Goal: Task Accomplishment & Management: Manage account settings

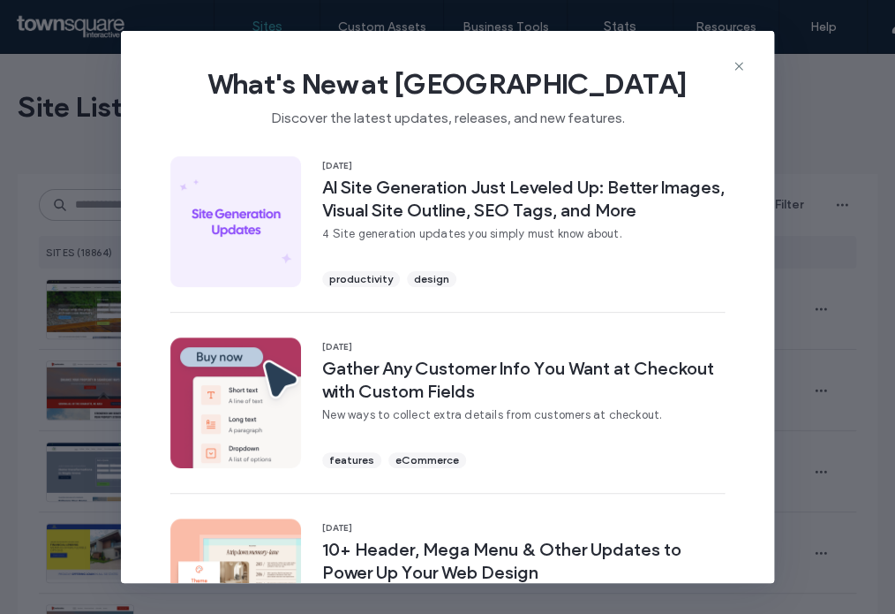
click at [738, 68] on icon at bounding box center [739, 66] width 14 height 14
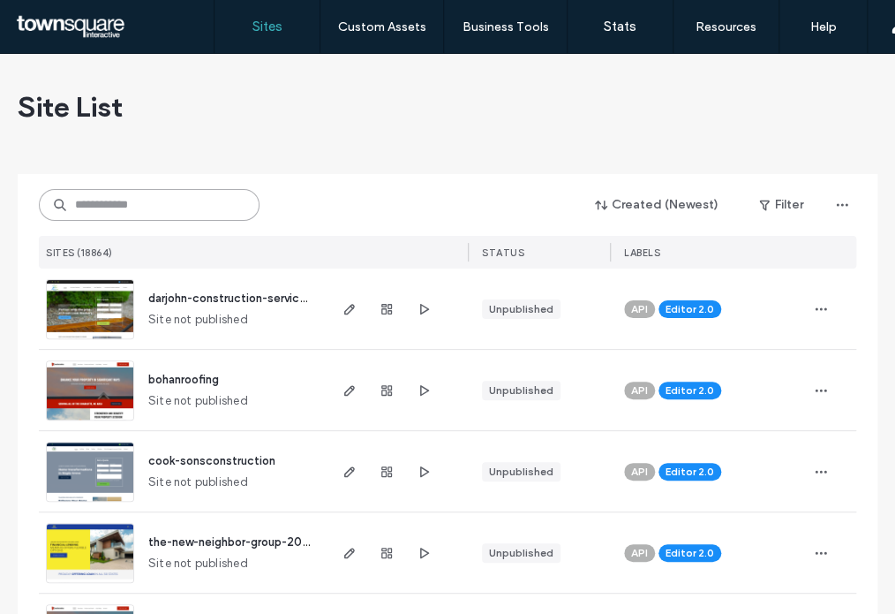
paste input "**********"
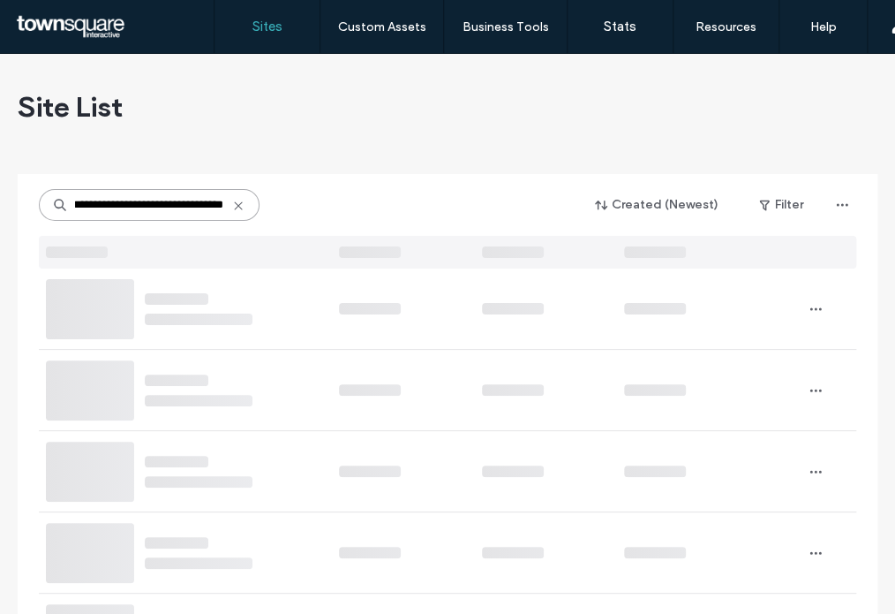
type input "**********"
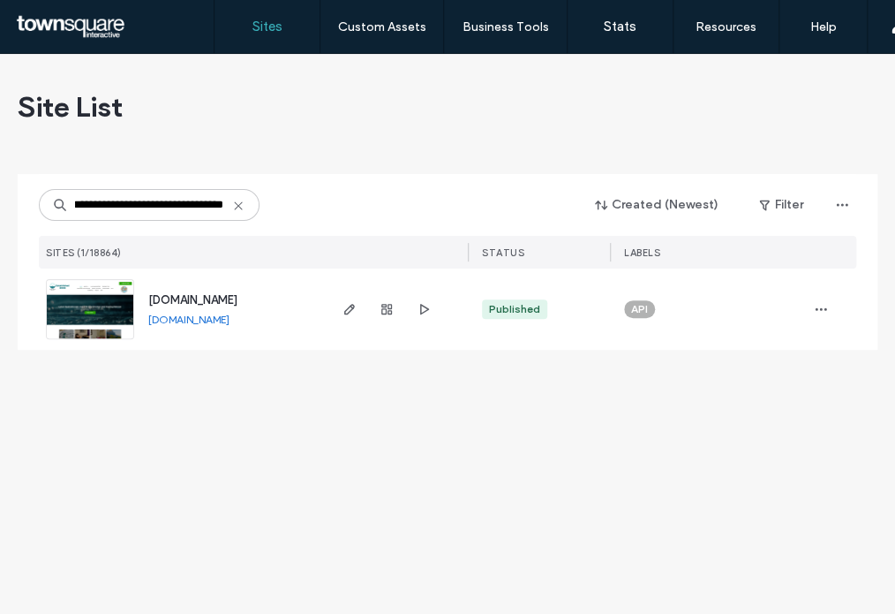
click at [238, 303] on span "www.livingwaterscleanse.com" at bounding box center [192, 299] width 89 height 13
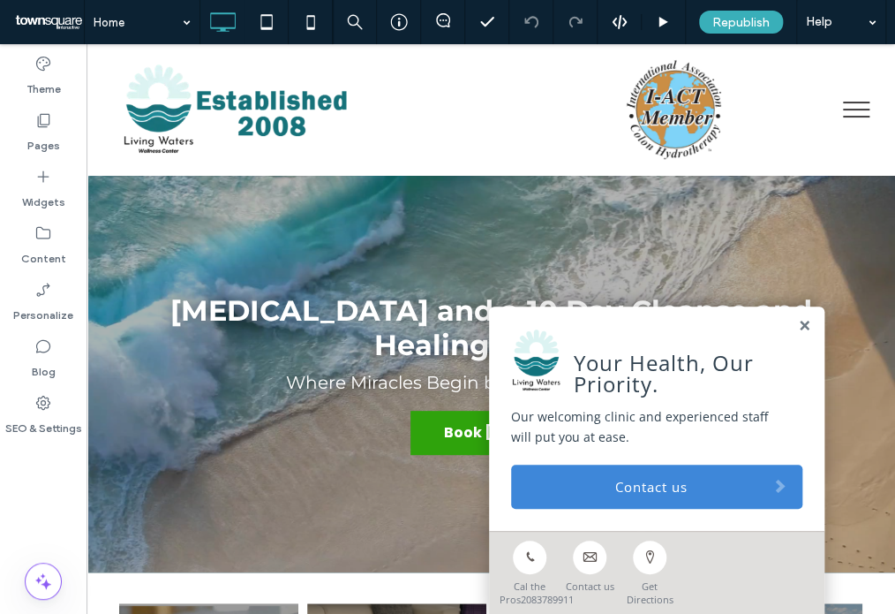
click at [582, 546] on link "Contact us" at bounding box center [590, 562] width 60 height 61
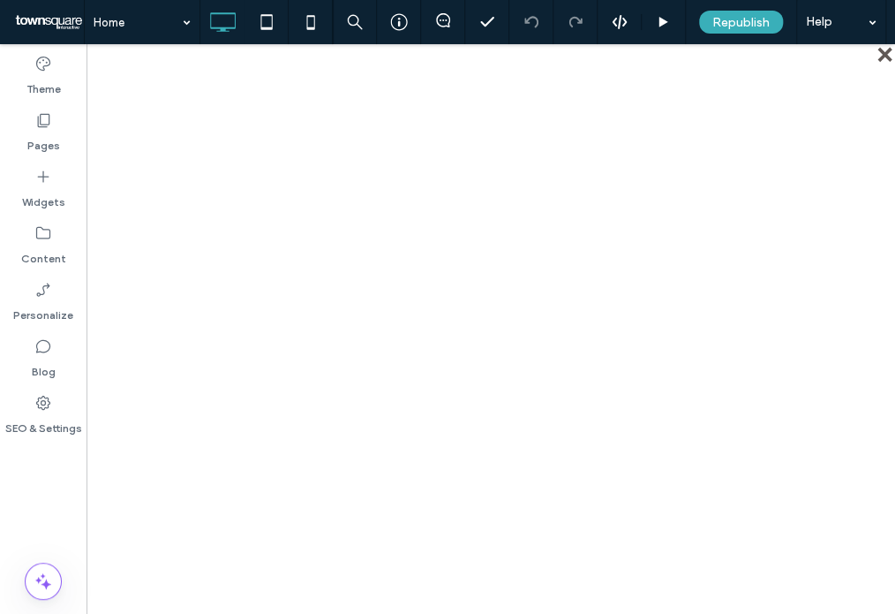
click at [880, 53] on div "close" at bounding box center [886, 55] width 13 height 13
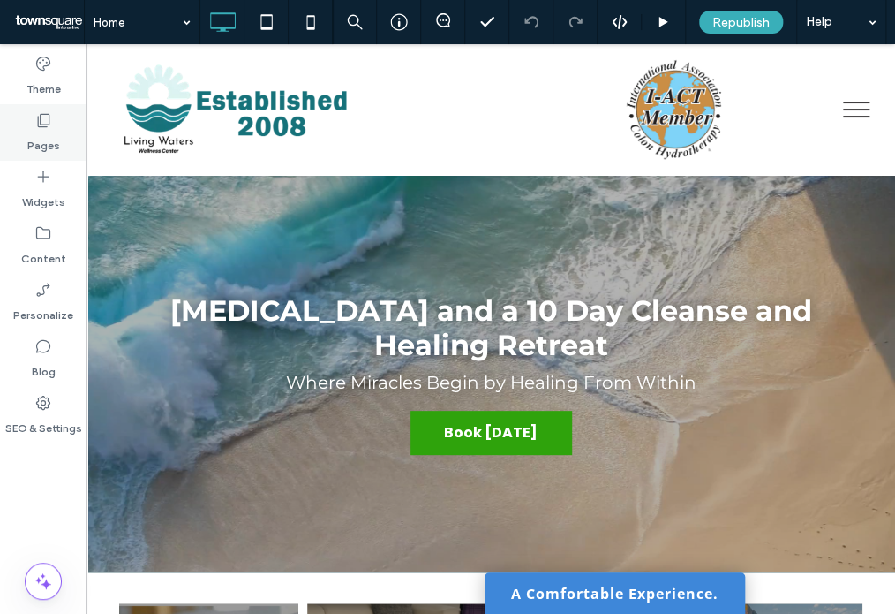
click at [56, 130] on label "Pages" at bounding box center [43, 141] width 33 height 25
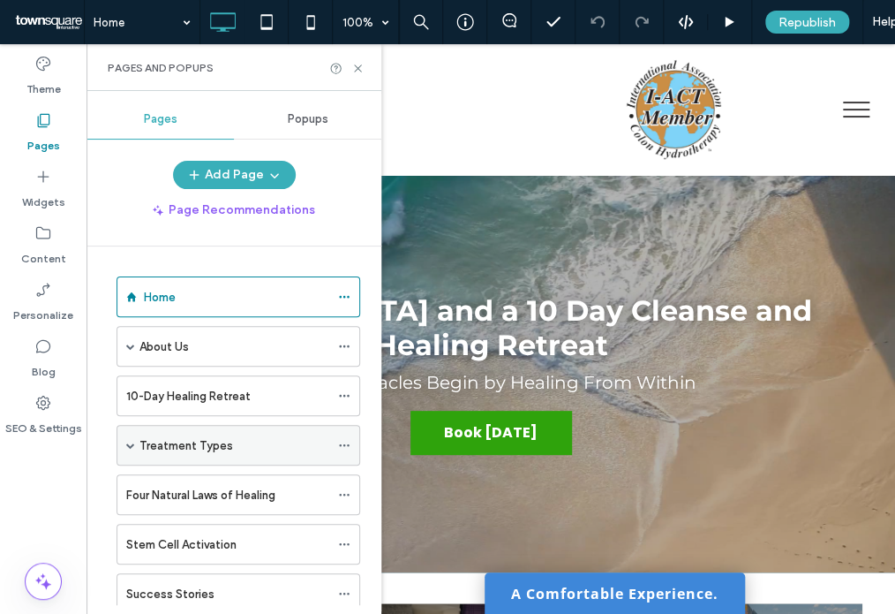
click at [152, 434] on label "Treatment Types" at bounding box center [187, 445] width 94 height 31
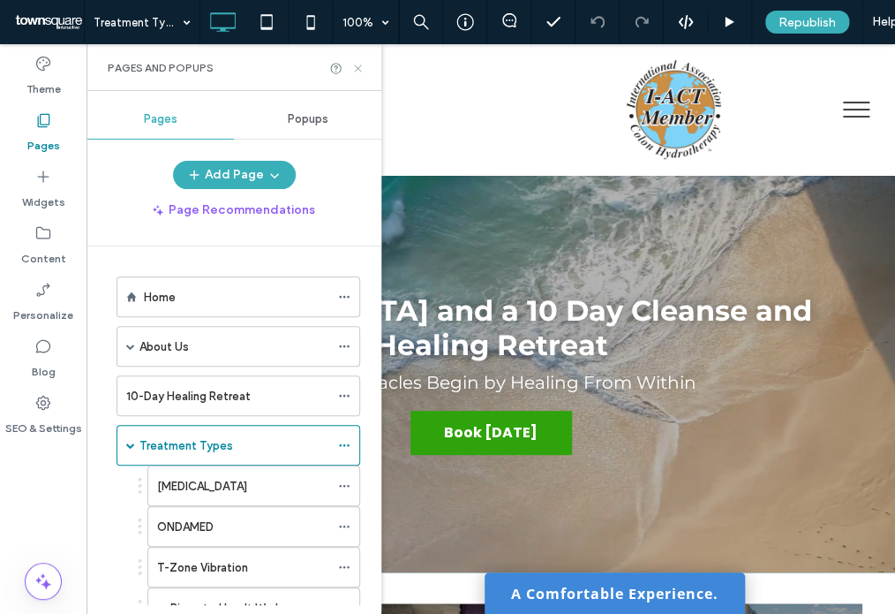
click at [359, 71] on icon at bounding box center [357, 68] width 13 height 13
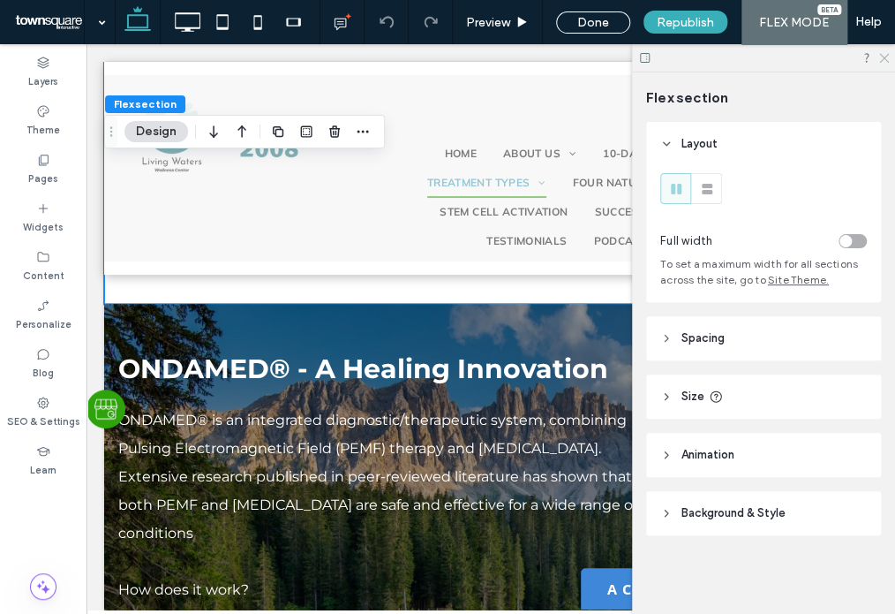
click at [883, 58] on icon at bounding box center [883, 56] width 11 height 11
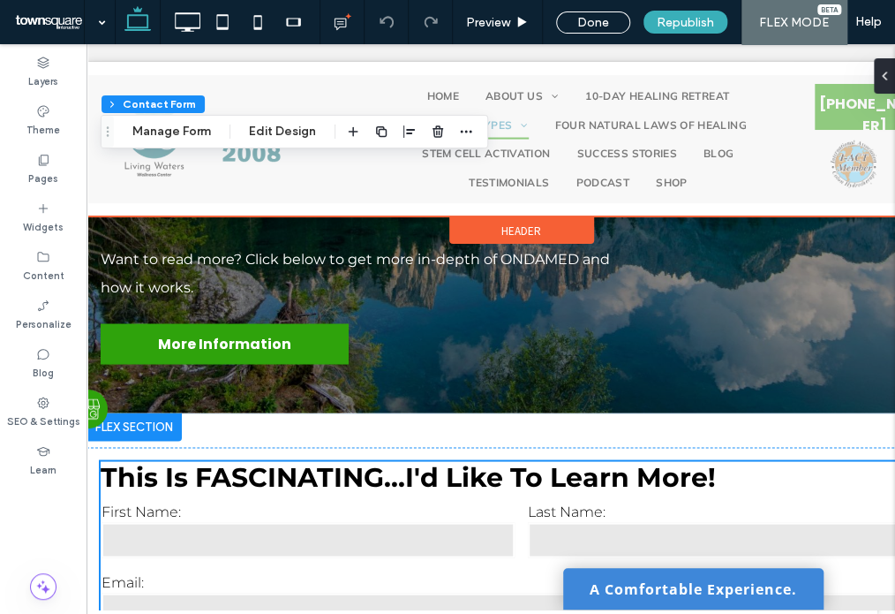
scroll to position [3440, 0]
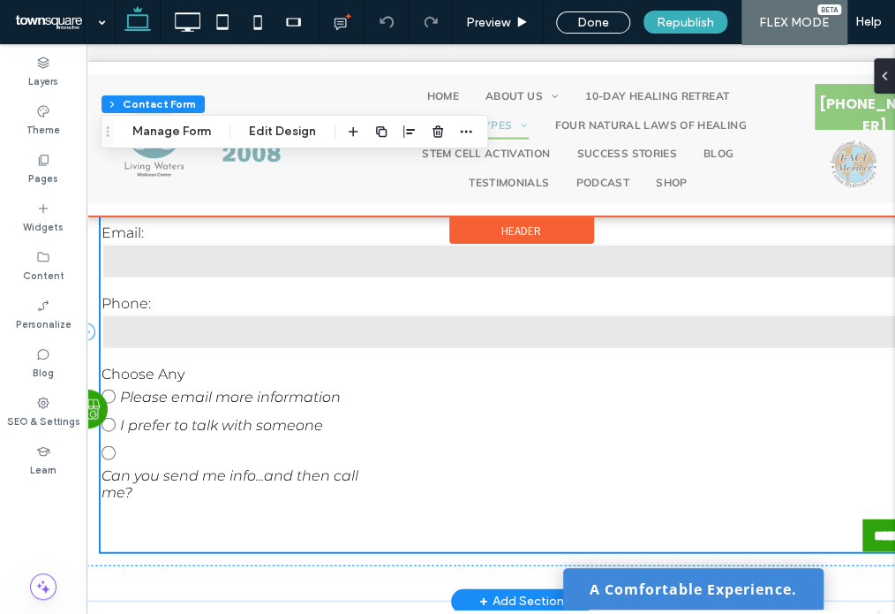
type input "*"
type input "***"
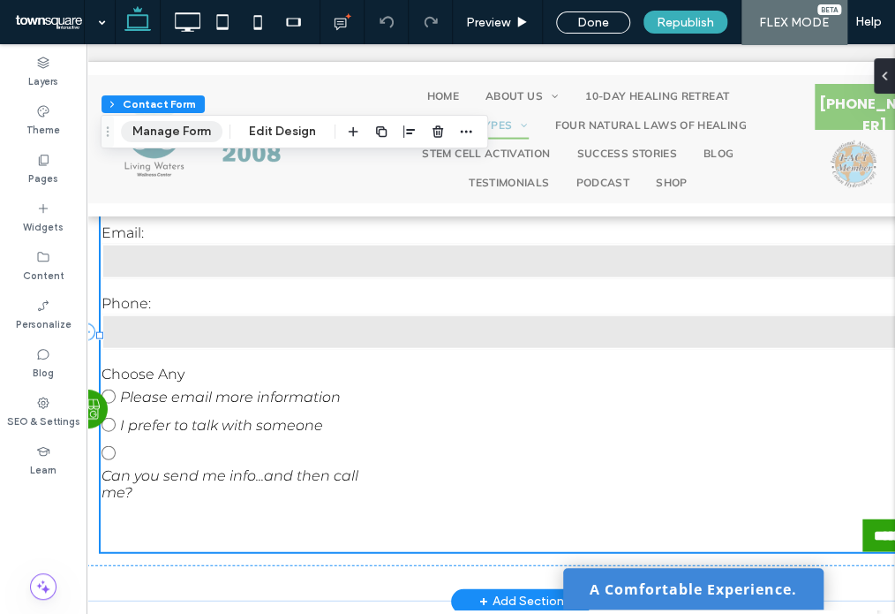
click at [154, 130] on button "Manage Form" at bounding box center [172, 131] width 102 height 21
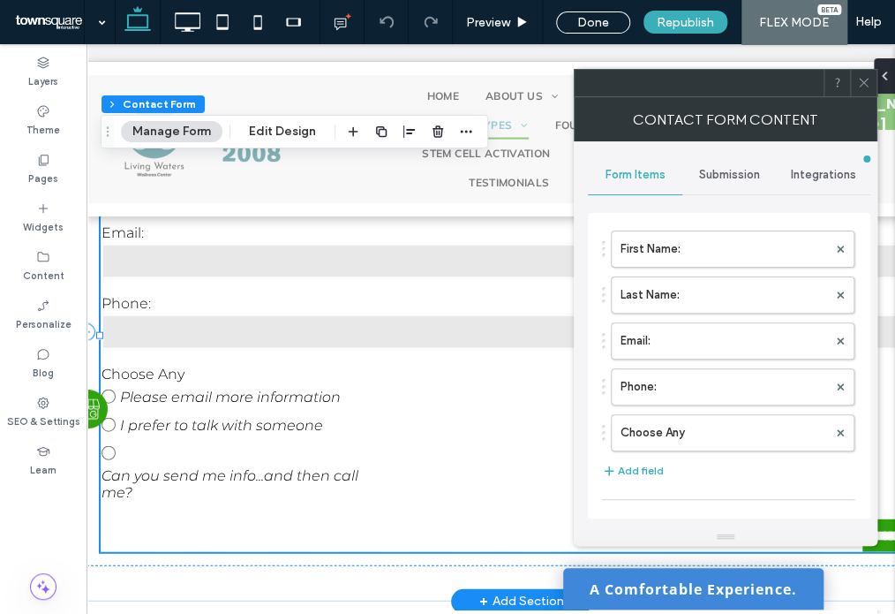
click at [730, 162] on div "Submission" at bounding box center [730, 174] width 94 height 39
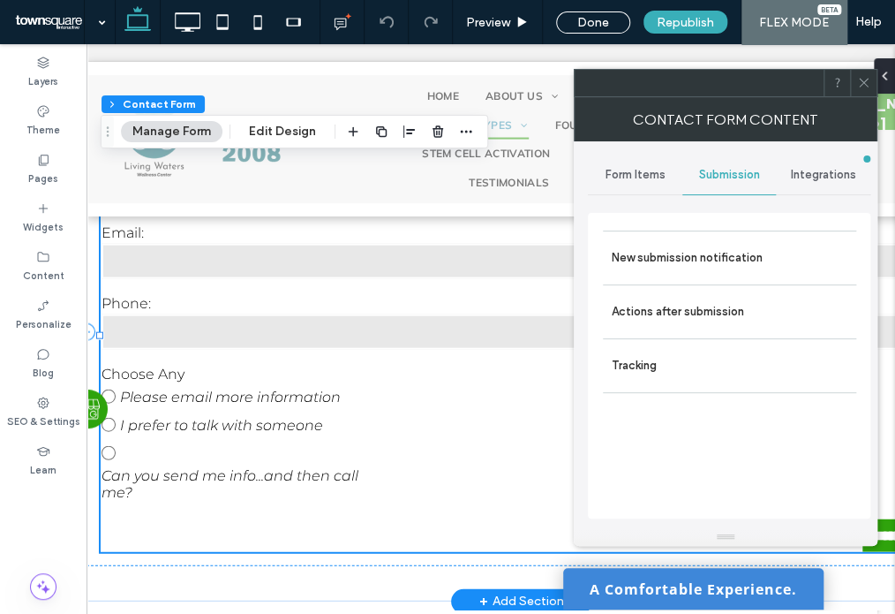
click at [799, 169] on span "Integrations" at bounding box center [823, 175] width 65 height 14
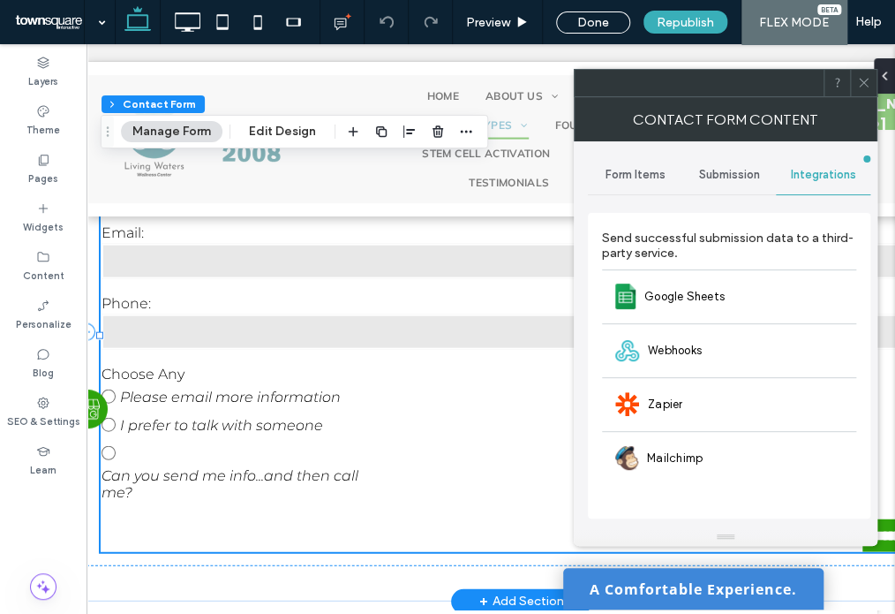
click at [738, 161] on div "Submission" at bounding box center [730, 174] width 94 height 39
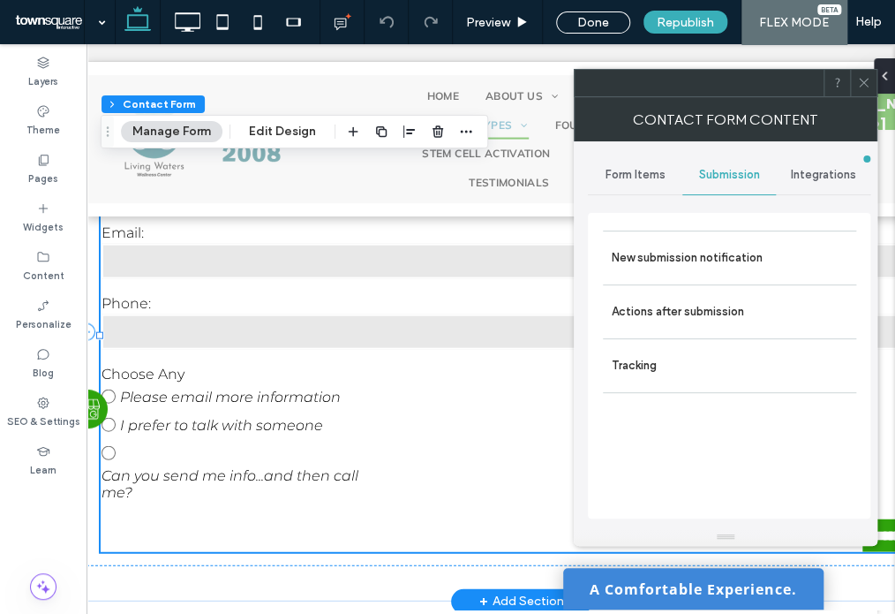
click at [646, 168] on span "Form Items" at bounding box center [635, 175] width 60 height 14
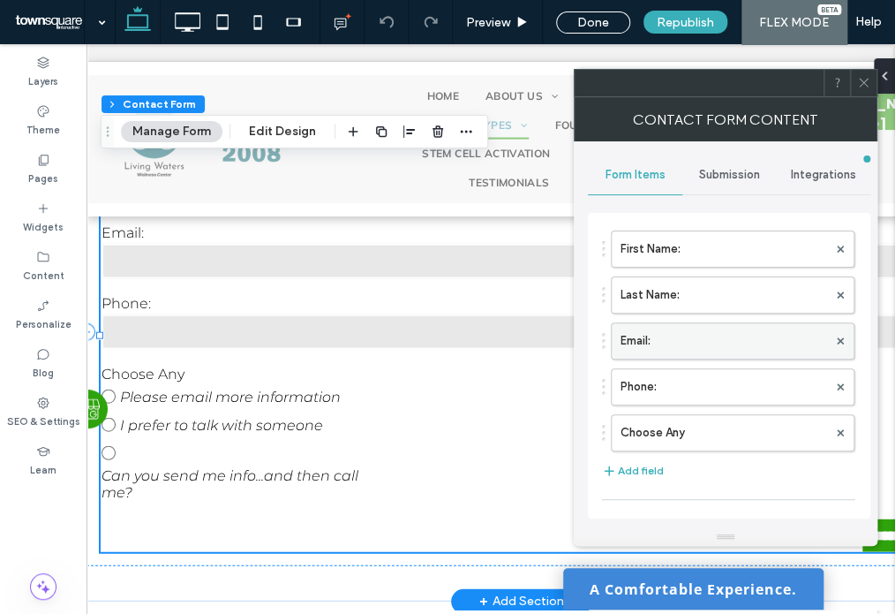
scroll to position [336, 0]
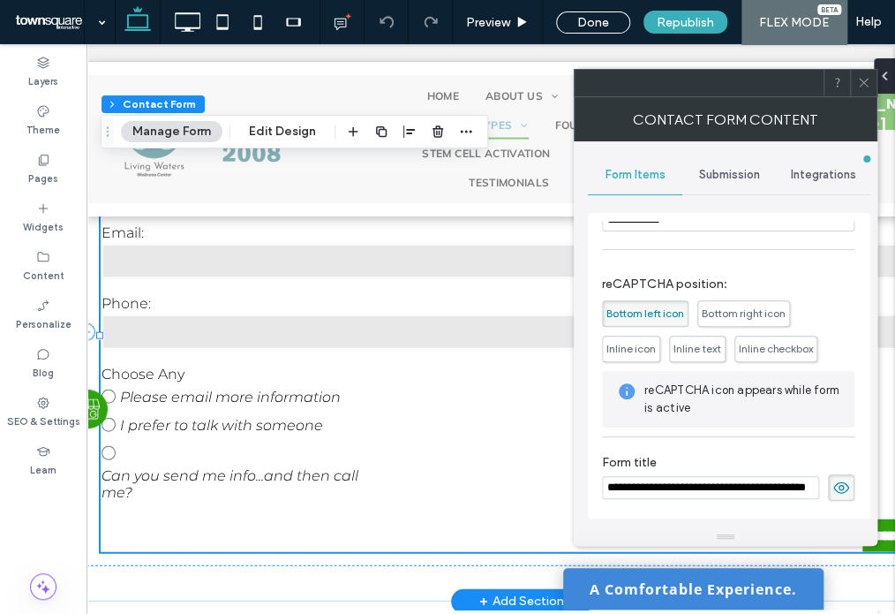
click at [714, 171] on span "Submission" at bounding box center [729, 175] width 61 height 14
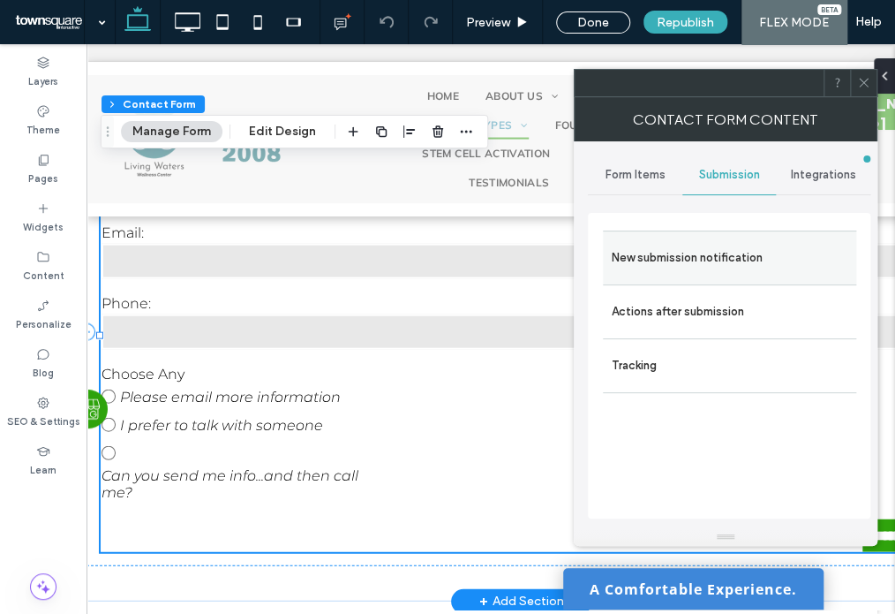
click at [685, 253] on label "New submission notification" at bounding box center [730, 257] width 236 height 35
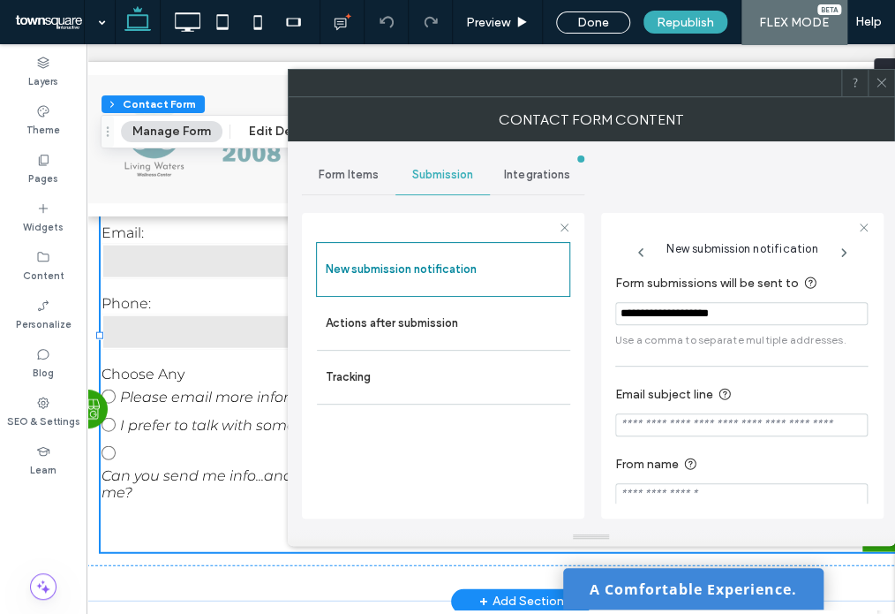
click at [769, 314] on input "**********" at bounding box center [742, 313] width 253 height 23
click at [769, 313] on input "Form submissions will be sent to" at bounding box center [742, 313] width 253 height 23
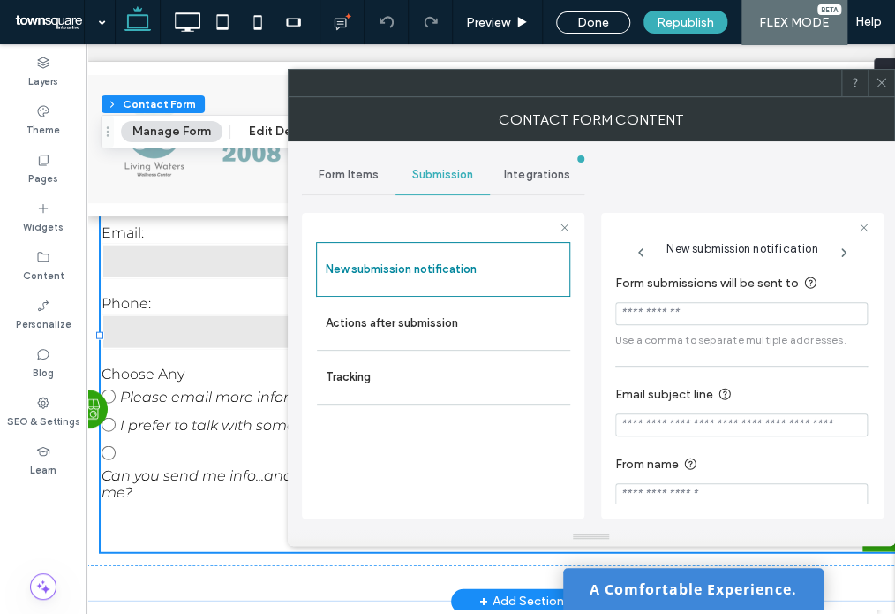
paste input "**********"
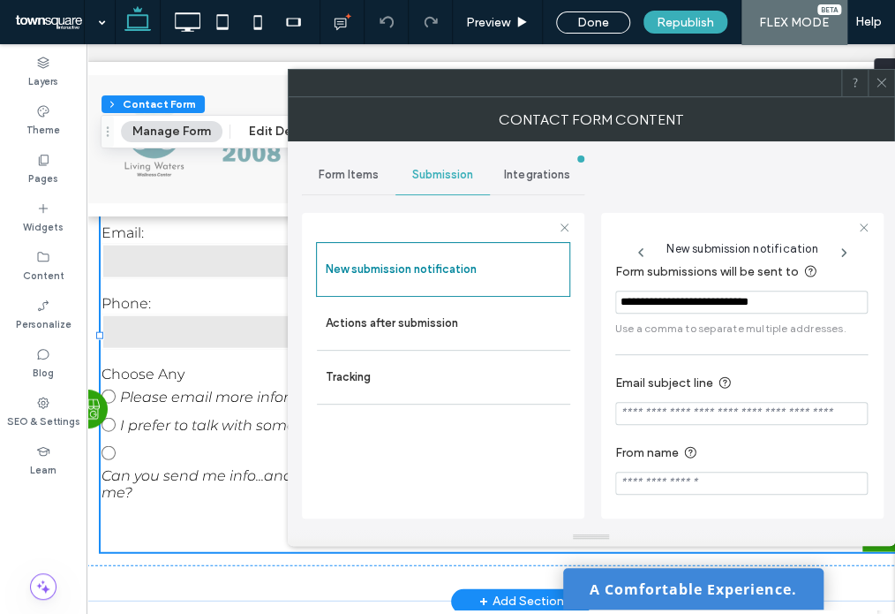
scroll to position [14, 0]
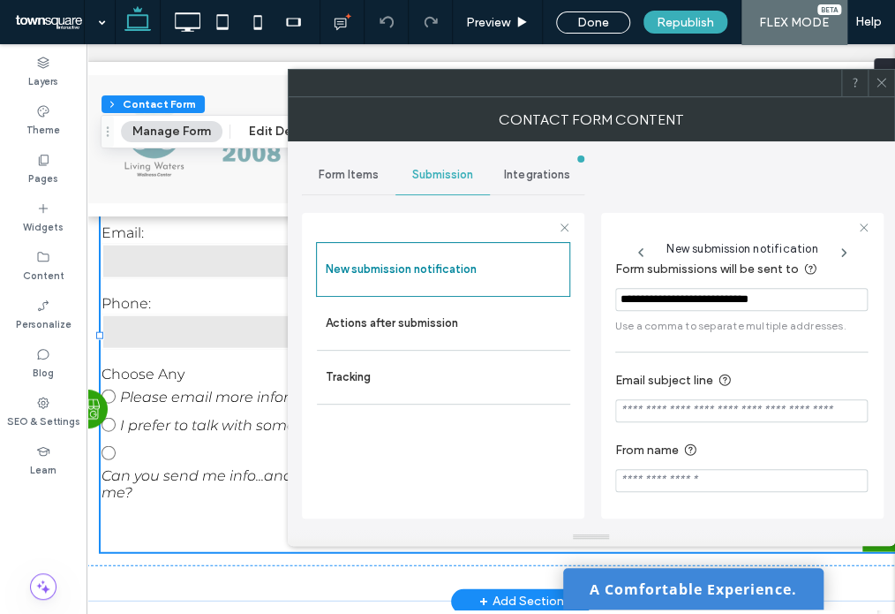
type input "**********"
click at [879, 91] on span at bounding box center [881, 83] width 13 height 26
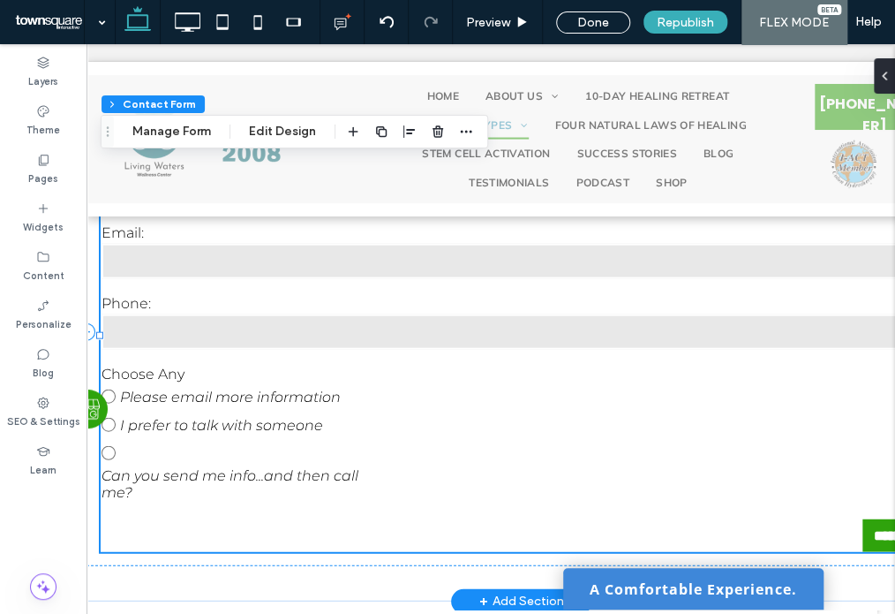
scroll to position [0, 95]
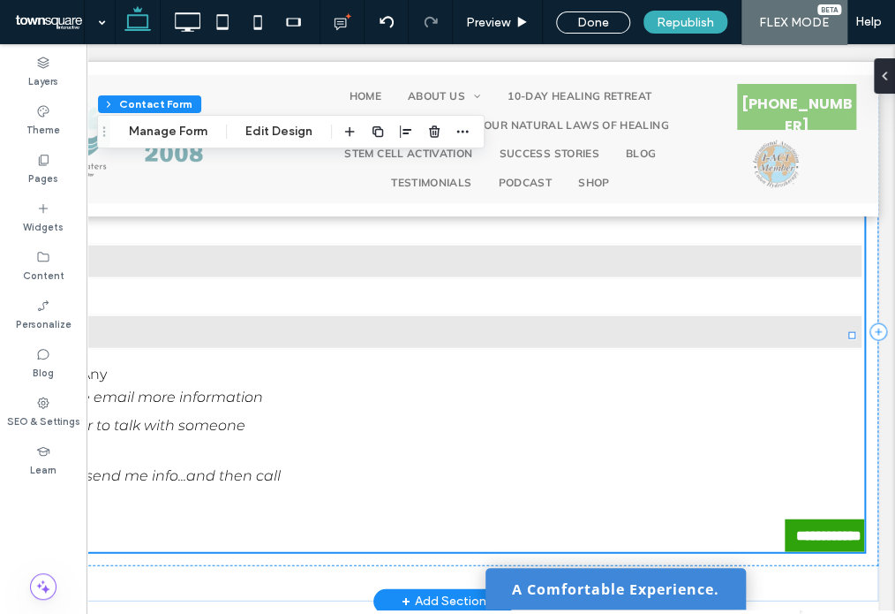
drag, startPoint x: 815, startPoint y: 286, endPoint x: 987, endPoint y: 277, distance: 172.4
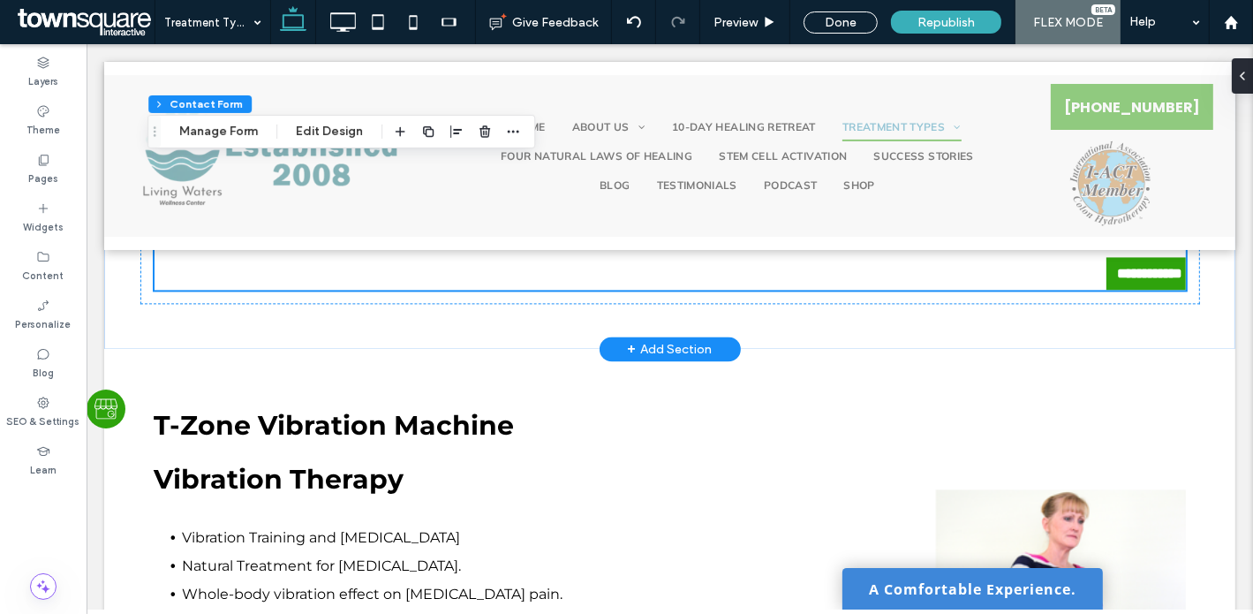
scroll to position [3023, 0]
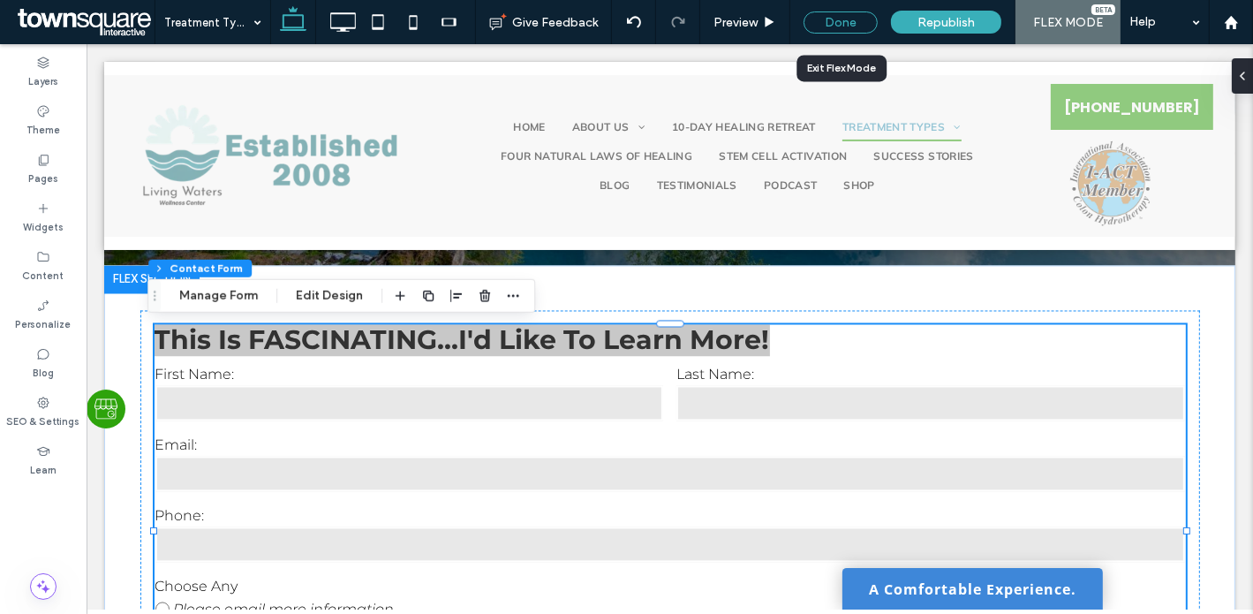
click at [855, 25] on div "Done" at bounding box center [841, 22] width 74 height 22
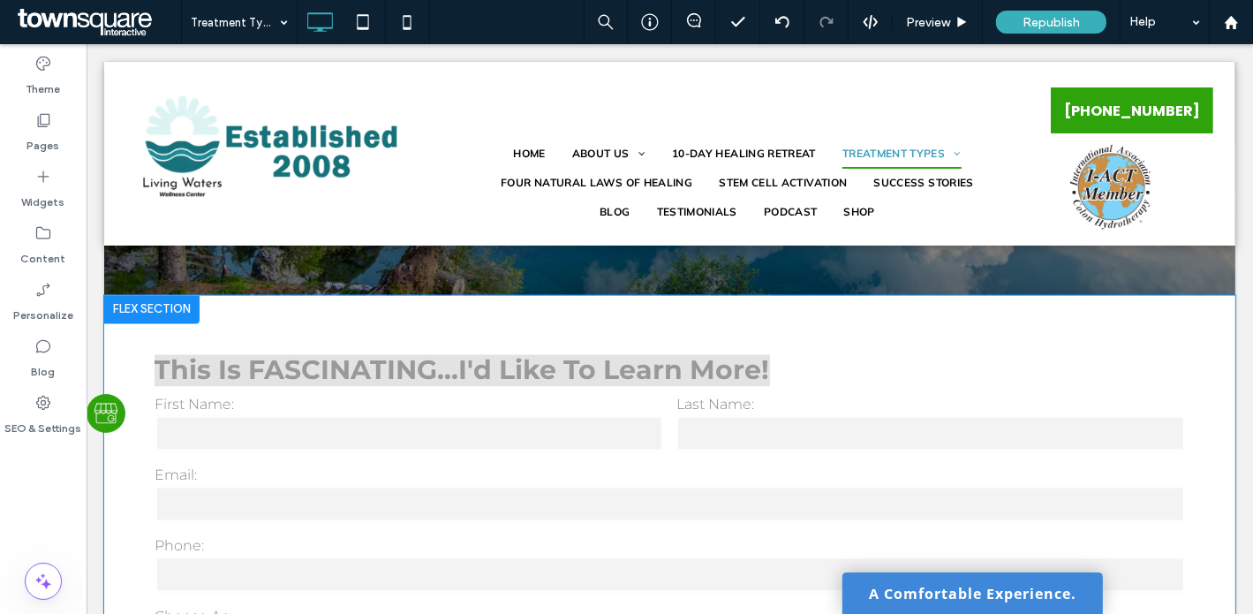
scroll to position [3053, 0]
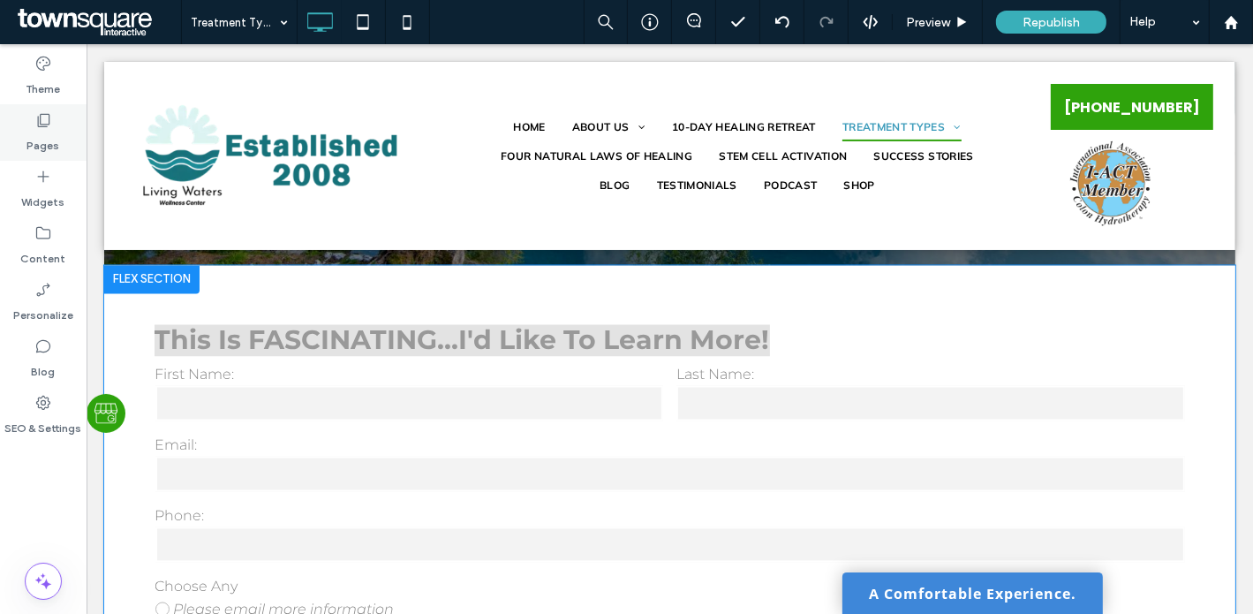
click at [33, 135] on label "Pages" at bounding box center [43, 141] width 33 height 25
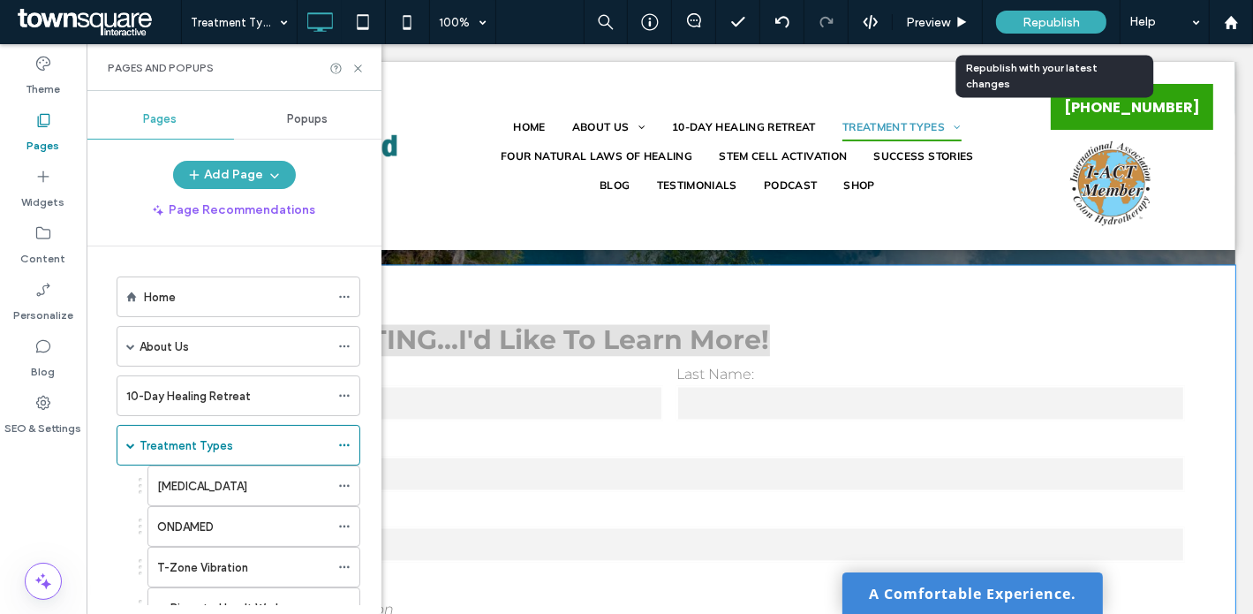
click at [895, 16] on span "Republish" at bounding box center [1051, 22] width 57 height 15
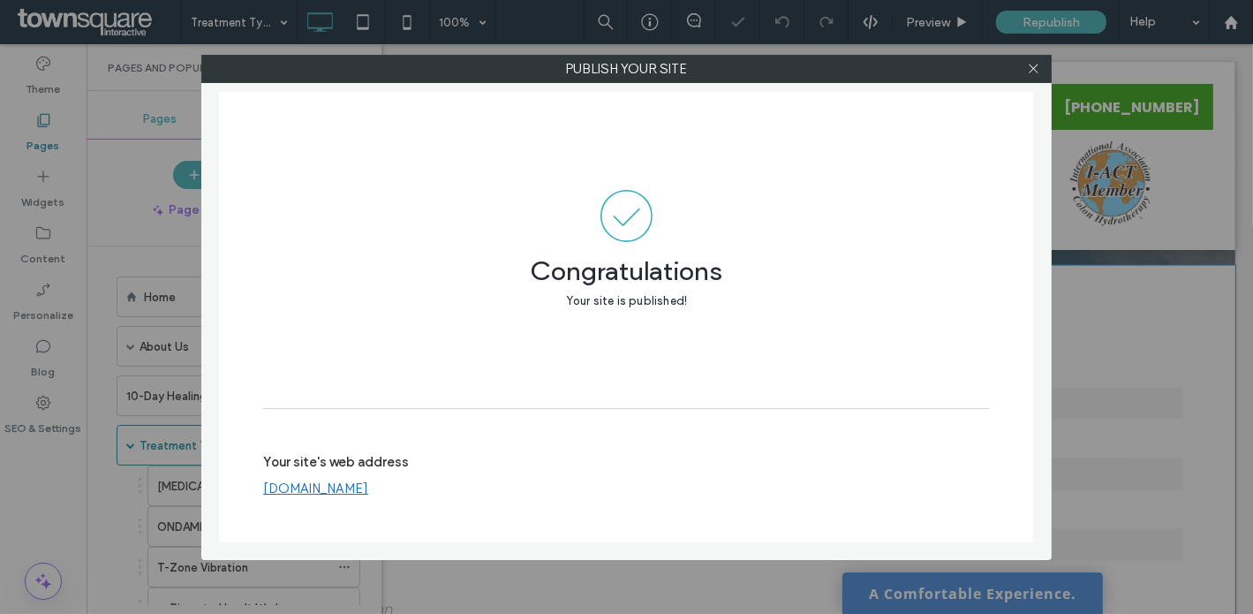
click at [368, 490] on link "[DOMAIN_NAME]" at bounding box center [315, 488] width 105 height 16
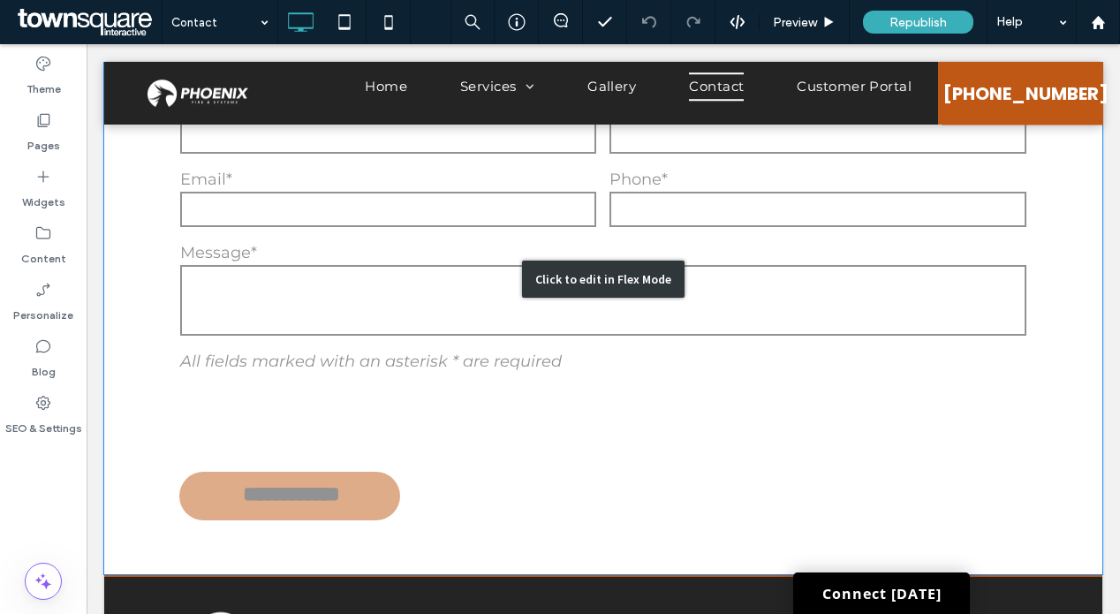
scroll to position [1766, 0]
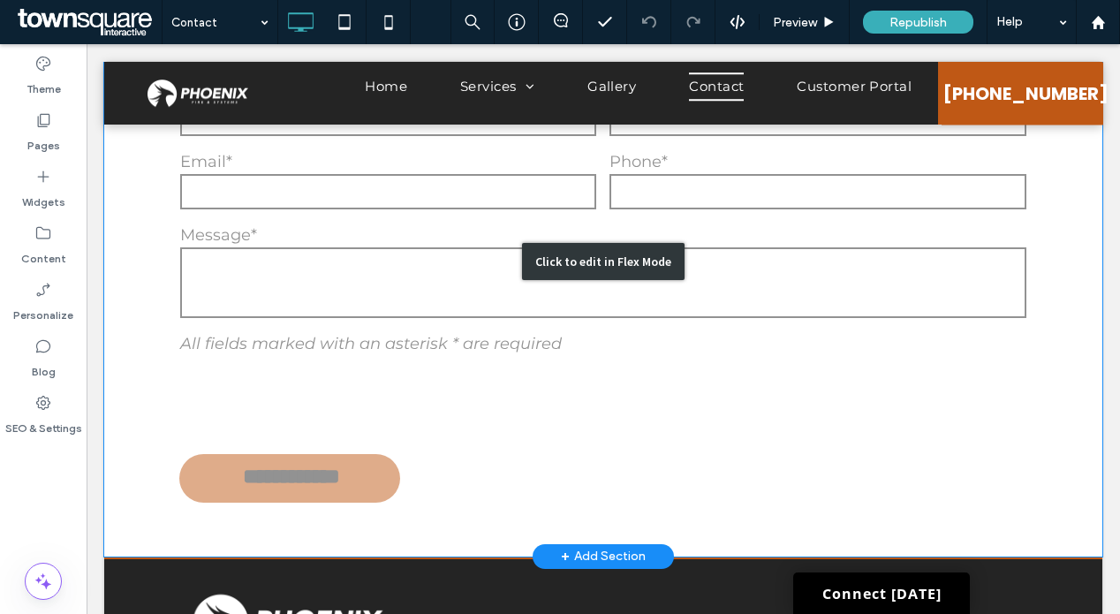
click at [549, 243] on div "Click to edit in Flex Mode" at bounding box center [603, 261] width 162 height 37
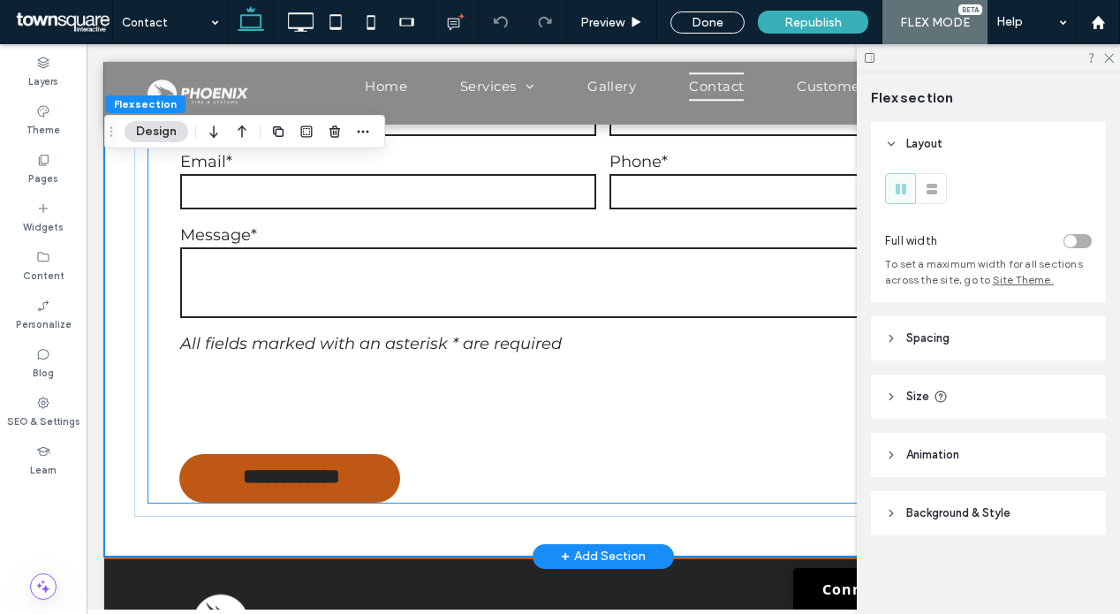
click at [332, 268] on div "Message*" at bounding box center [602, 272] width 859 height 109
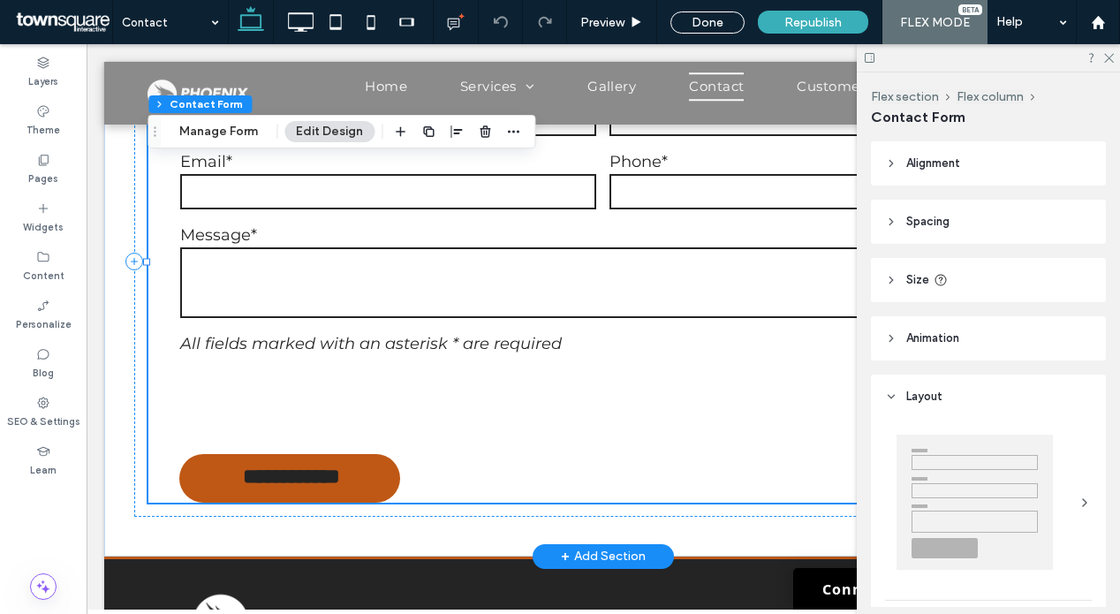
type input "*"
type input "***"
click at [248, 136] on button "Manage Form" at bounding box center [219, 131] width 102 height 21
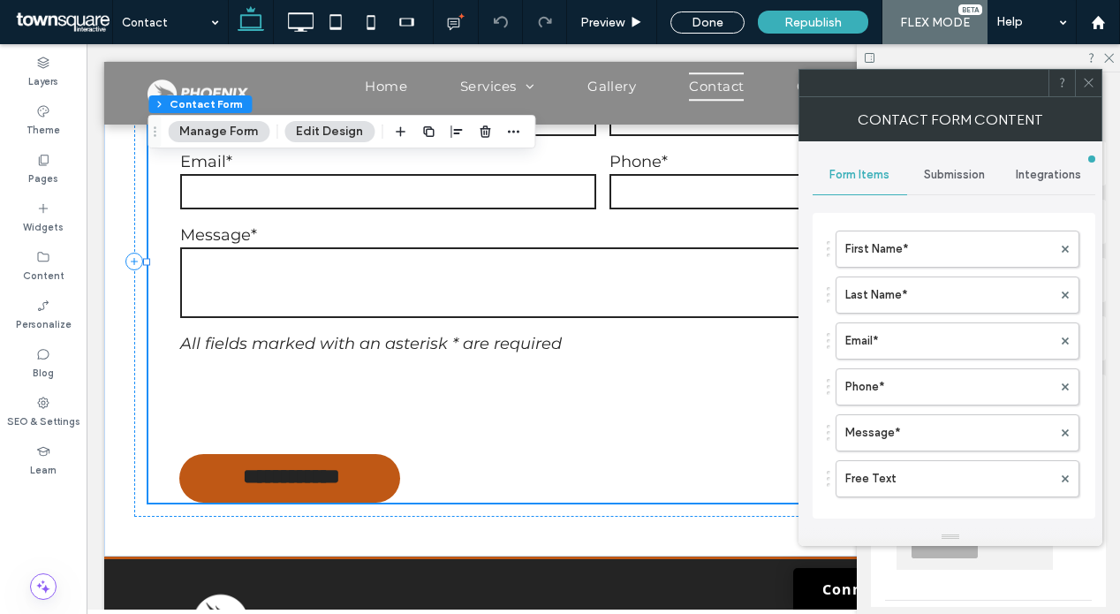
click at [950, 170] on span "Submission" at bounding box center [954, 175] width 61 height 14
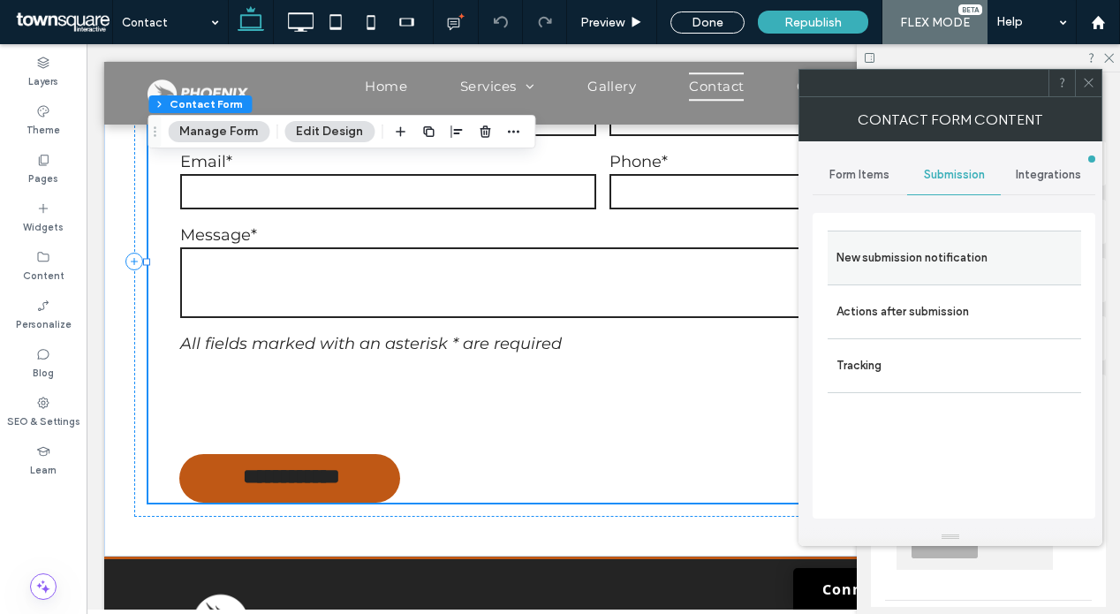
click at [950, 253] on label "New submission notification" at bounding box center [954, 257] width 236 height 35
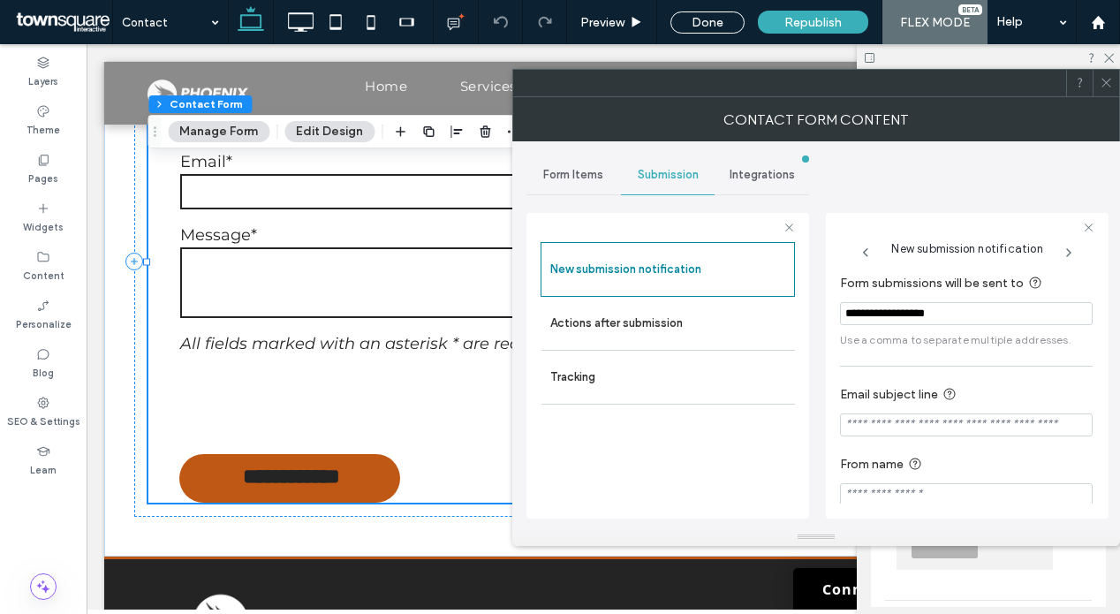
click at [949, 315] on input "**********" at bounding box center [966, 313] width 253 height 23
click at [723, 179] on div "Integrations" at bounding box center [761, 174] width 94 height 39
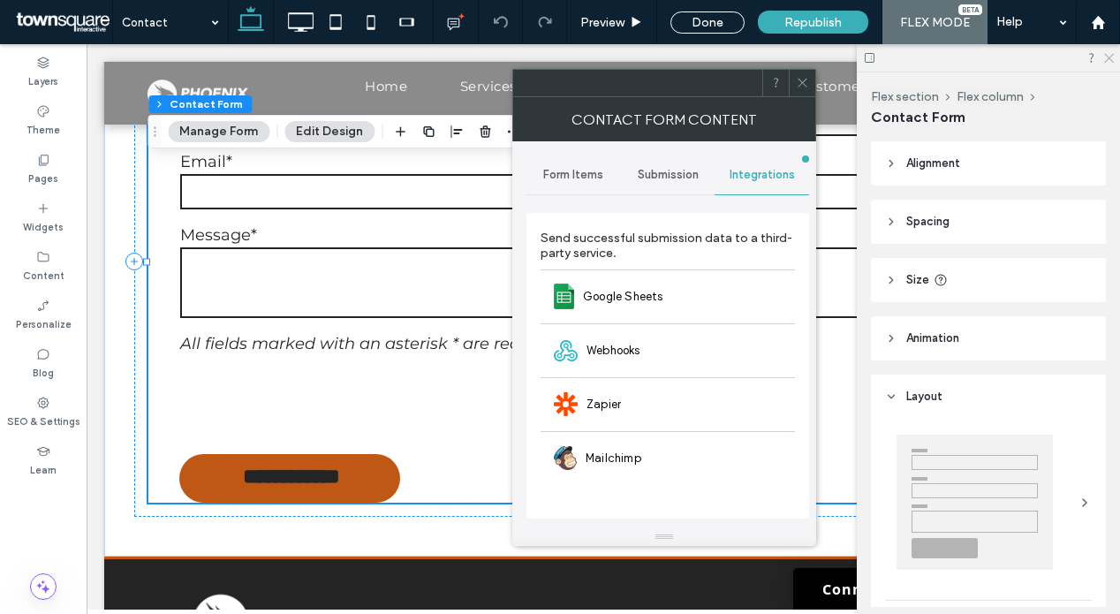
click at [1113, 57] on icon at bounding box center [1107, 56] width 11 height 11
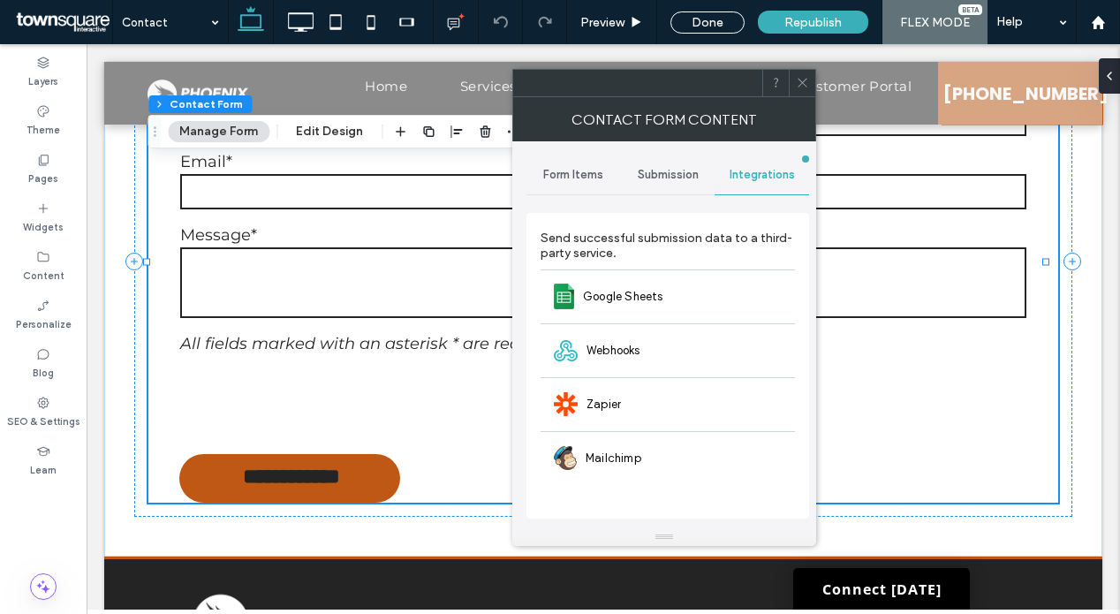
click at [793, 88] on div at bounding box center [802, 83] width 26 height 26
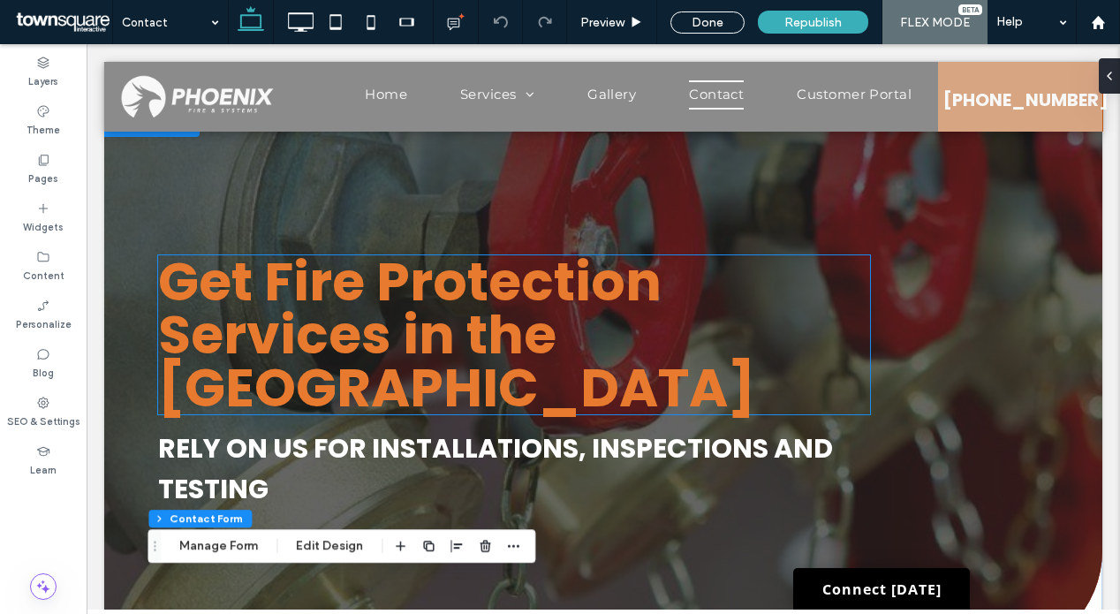
scroll to position [0, 0]
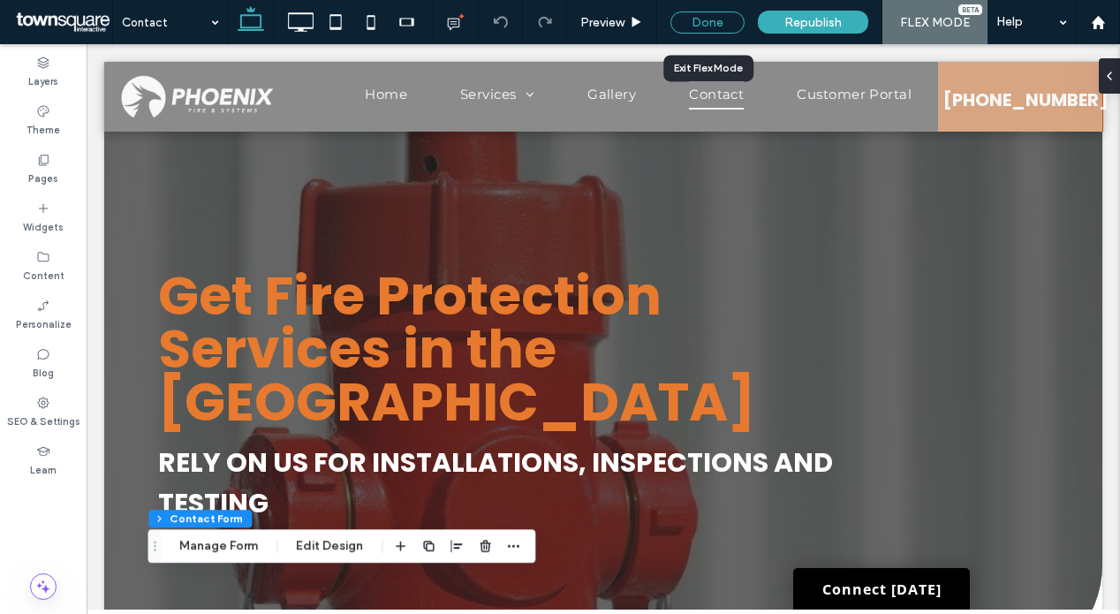
click at [689, 19] on div "Done" at bounding box center [707, 22] width 74 height 22
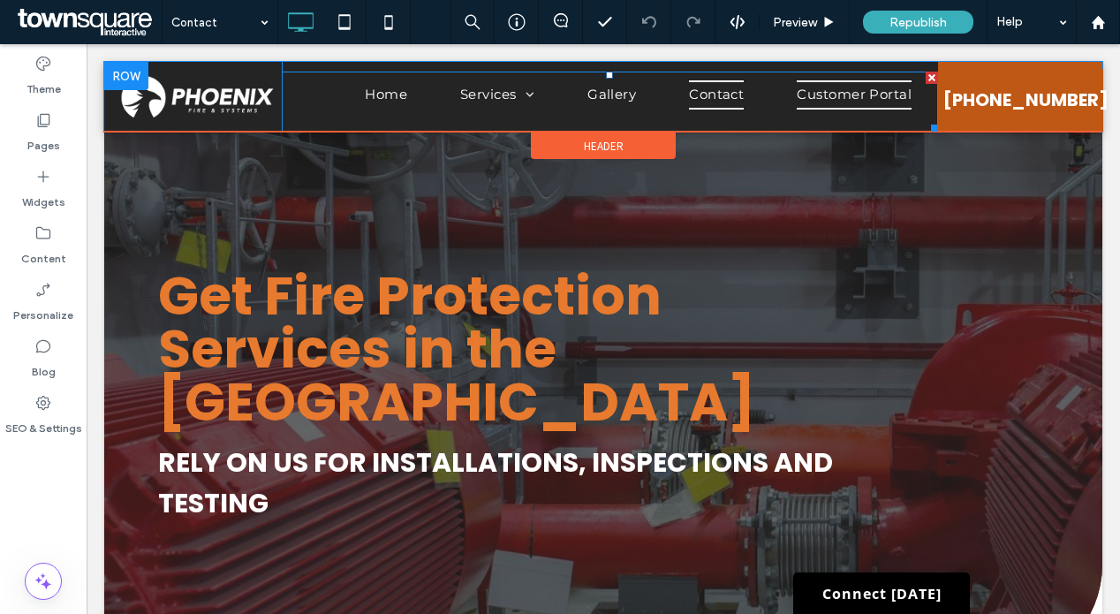
click at [827, 101] on span "Customer Portal" at bounding box center [854, 94] width 115 height 29
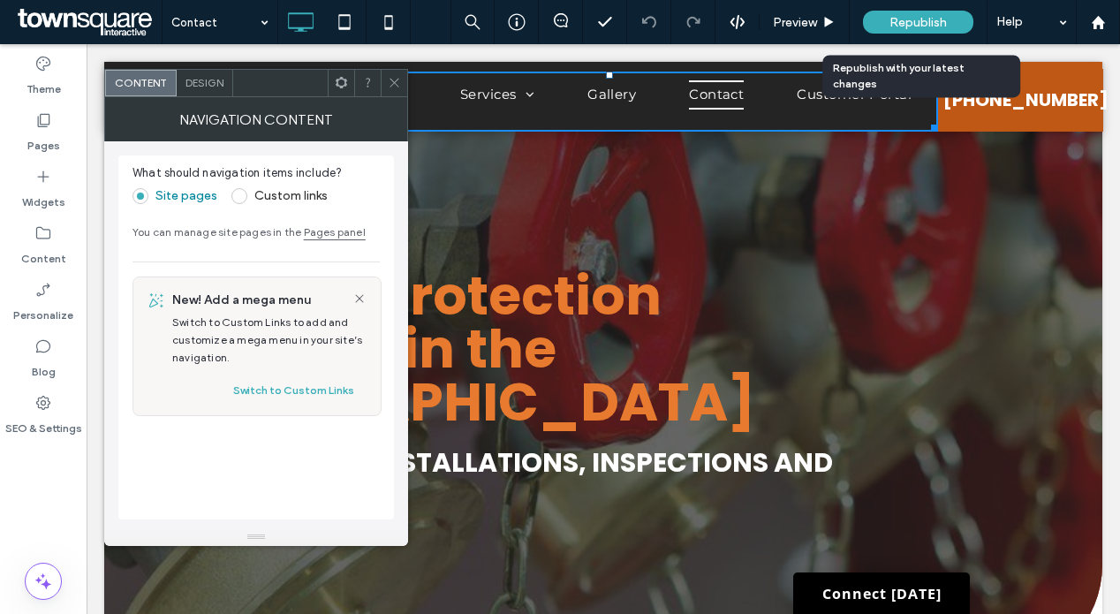
click at [931, 27] on span "Republish" at bounding box center [917, 22] width 57 height 15
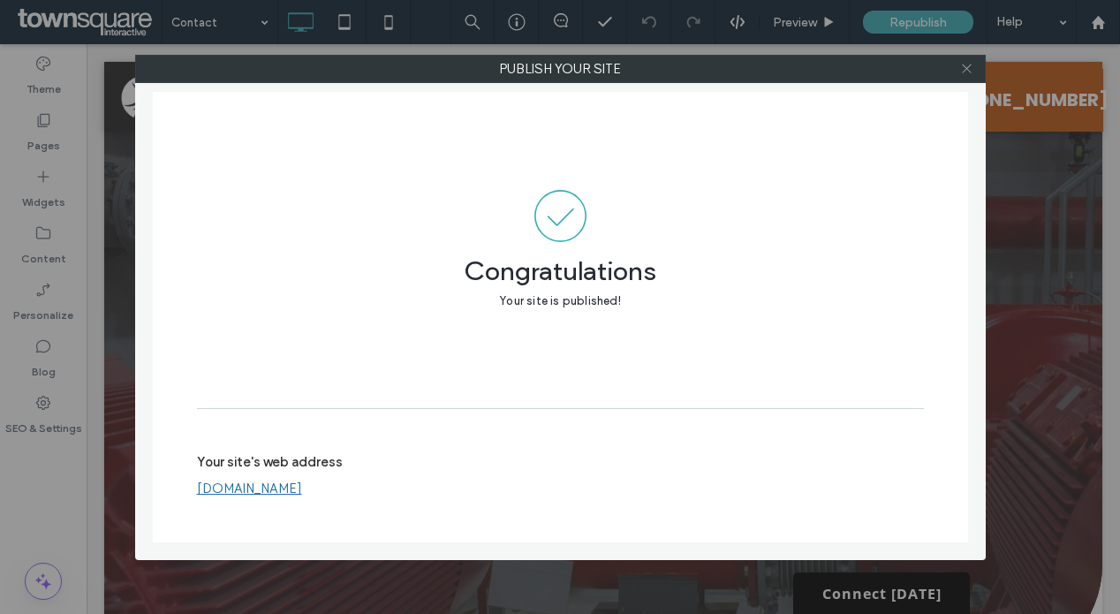
click at [969, 68] on icon at bounding box center [966, 68] width 13 height 13
